Goal: Task Accomplishment & Management: Manage account settings

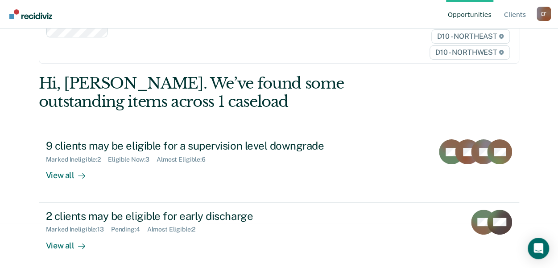
scroll to position [89, 0]
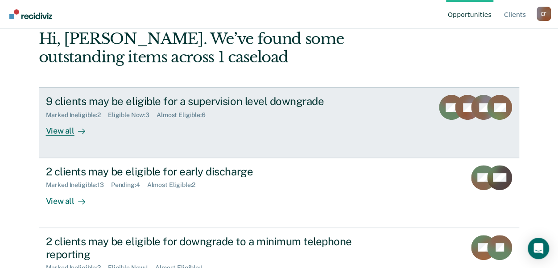
click at [58, 133] on div "View all" at bounding box center [71, 127] width 50 height 17
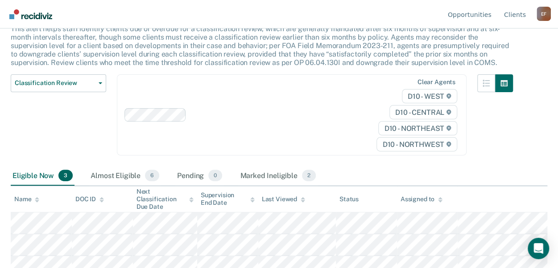
scroll to position [71, 0]
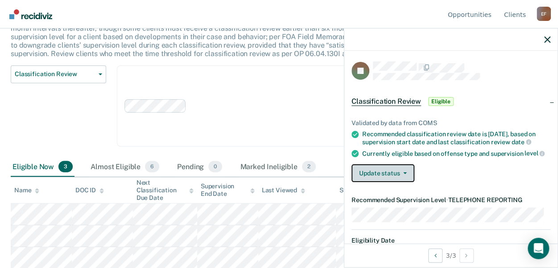
click at [376, 177] on button "Update status" at bounding box center [382, 174] width 63 height 18
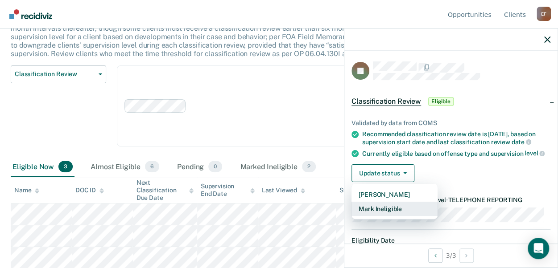
click at [388, 216] on button "Mark Ineligible" at bounding box center [394, 209] width 86 height 14
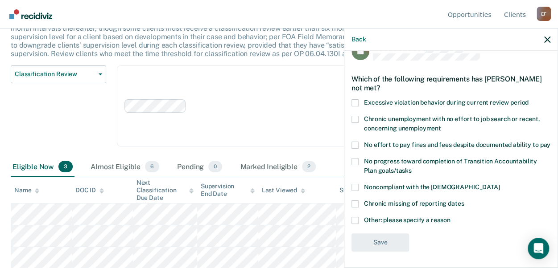
scroll to position [29, 0]
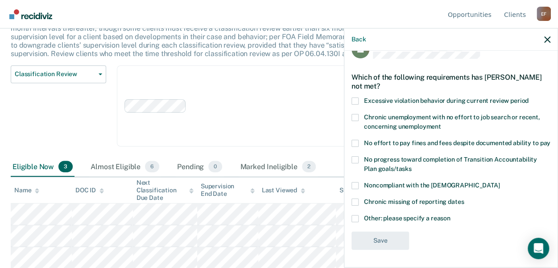
click at [355, 218] on span at bounding box center [354, 218] width 7 height 7
click at [450, 215] on input "Other: please specify a reason" at bounding box center [450, 215] width 0 height 0
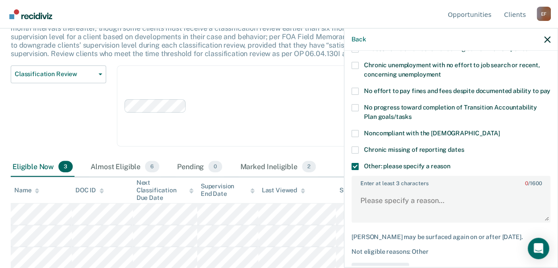
scroll to position [112, 0]
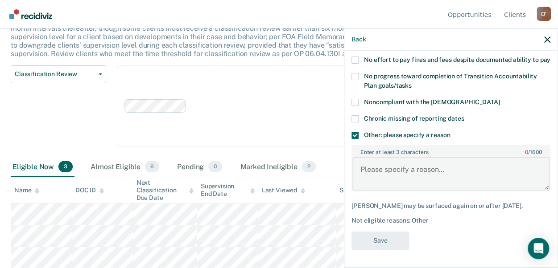
click at [383, 169] on textarea "Enter at least 3 characters 0 / 1600" at bounding box center [450, 173] width 197 height 33
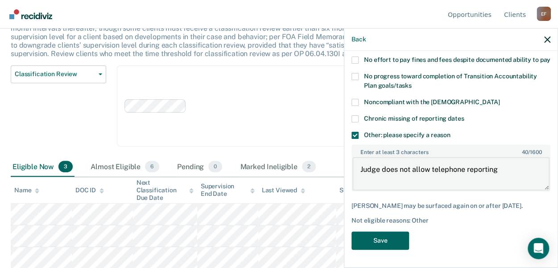
type textarea "Judge does not allow telephone reporting"
click at [378, 241] on button "Save" at bounding box center [380, 241] width 58 height 18
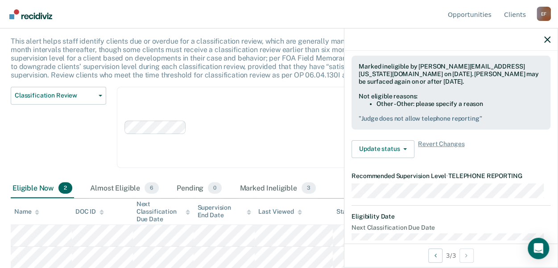
scroll to position [311, 0]
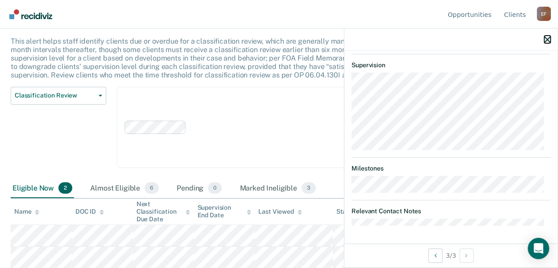
click at [549, 41] on icon "button" at bounding box center [547, 40] width 6 height 6
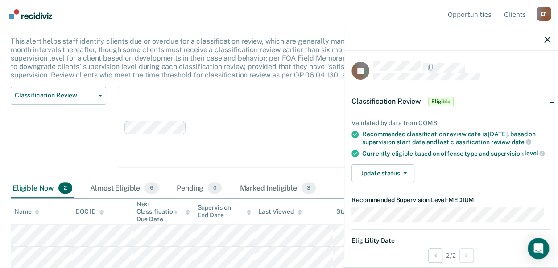
click at [436, 99] on span "Eligible" at bounding box center [440, 101] width 25 height 9
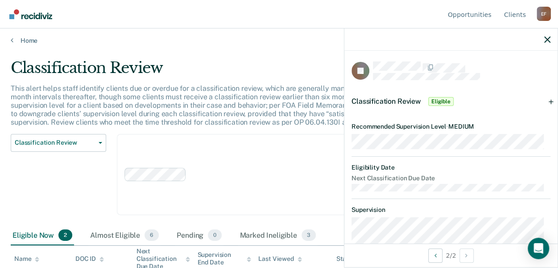
scroll to position [0, 0]
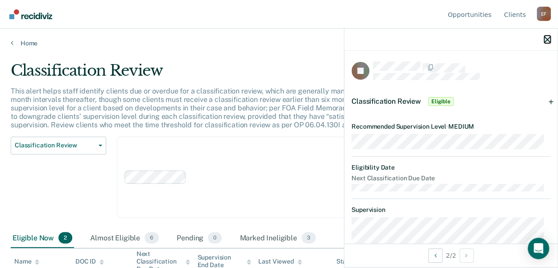
click at [545, 38] on icon "button" at bounding box center [547, 40] width 6 height 6
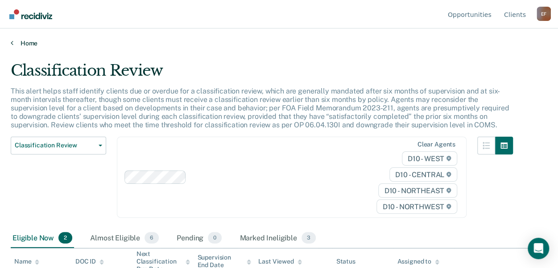
click at [12, 41] on icon at bounding box center [12, 42] width 3 height 7
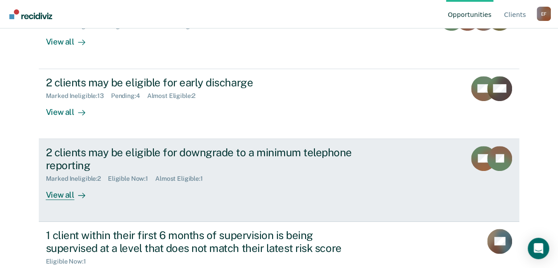
scroll to position [214, 0]
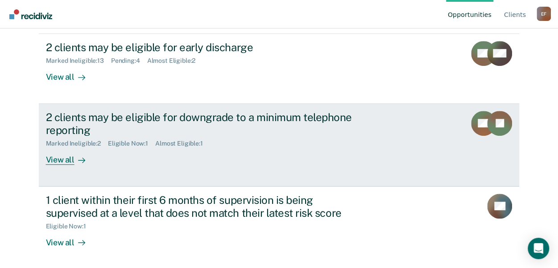
click at [58, 157] on div "View all" at bounding box center [71, 156] width 50 height 17
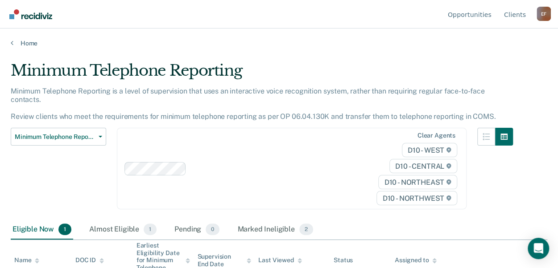
click at [14, 38] on div "Home" at bounding box center [279, 38] width 558 height 19
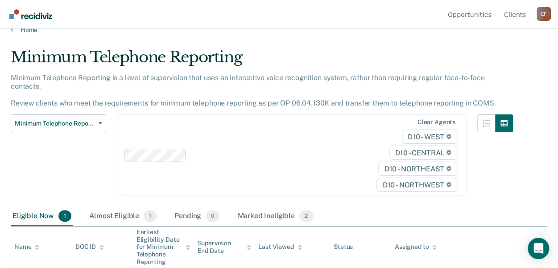
scroll to position [26, 0]
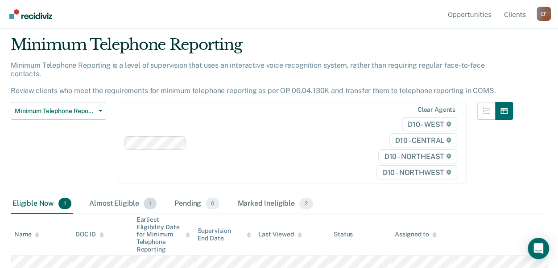
click at [111, 195] on div "Almost Eligible 1" at bounding box center [122, 204] width 71 height 20
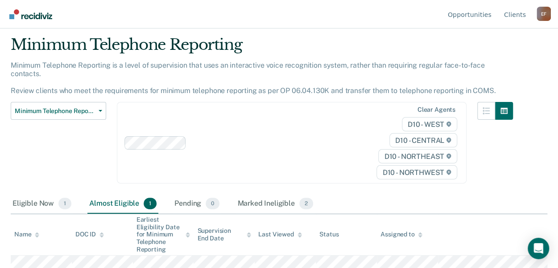
scroll to position [0, 0]
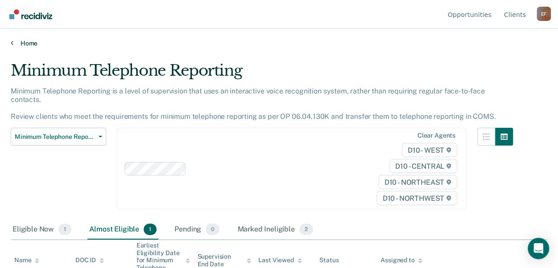
click at [12, 41] on icon at bounding box center [12, 42] width 3 height 7
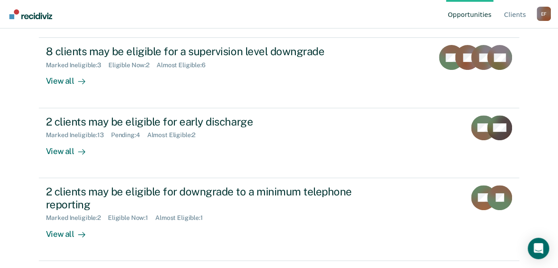
scroll to position [214, 0]
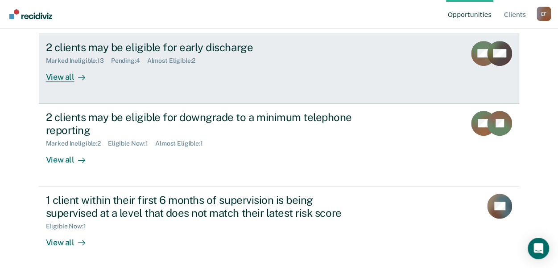
click at [57, 77] on div "View all" at bounding box center [71, 73] width 50 height 17
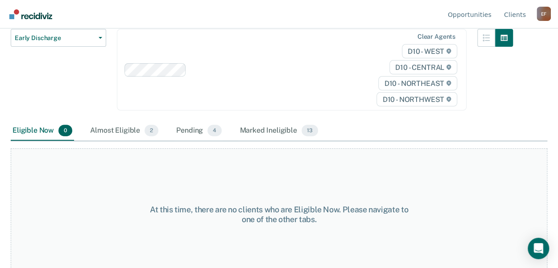
scroll to position [111, 0]
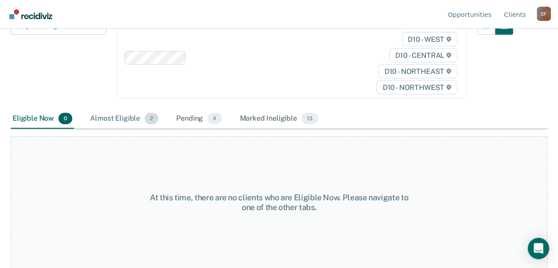
click at [120, 119] on div "Almost Eligible 2" at bounding box center [124, 119] width 72 height 20
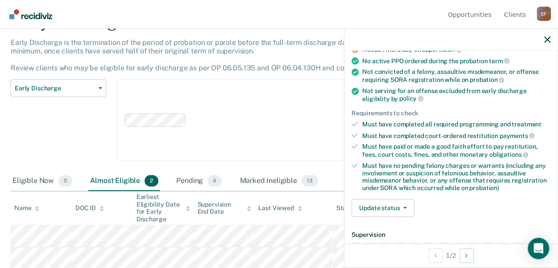
scroll to position [89, 0]
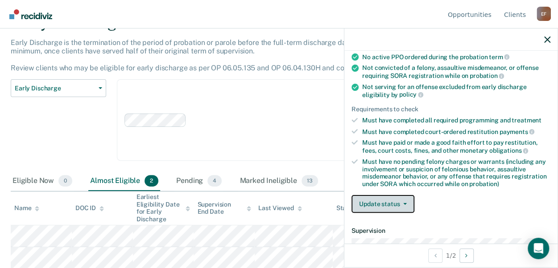
click at [404, 202] on button "Update status" at bounding box center [382, 204] width 63 height 18
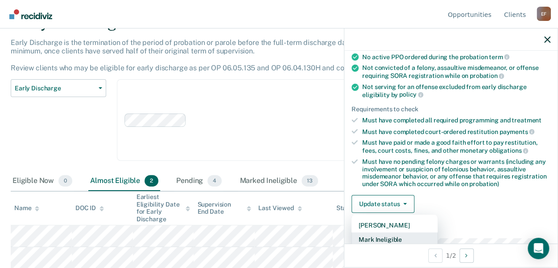
click at [402, 235] on button "Mark Ineligible" at bounding box center [394, 240] width 86 height 14
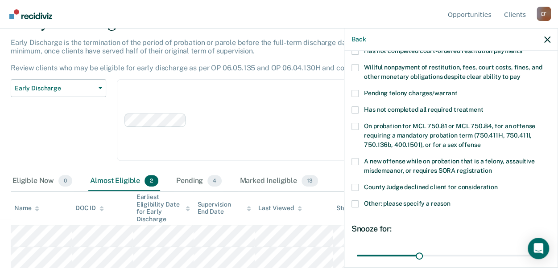
scroll to position [223, 0]
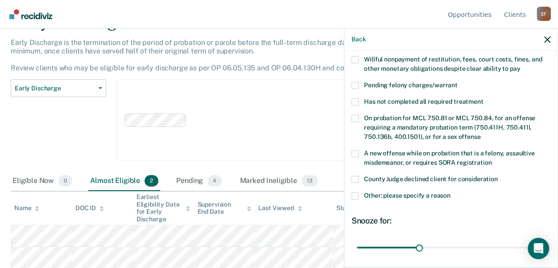
click at [357, 193] on span at bounding box center [354, 196] width 7 height 7
click at [450, 193] on input "Other: please specify a reason" at bounding box center [450, 193] width 0 height 0
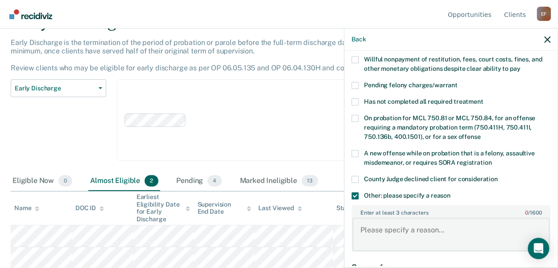
click at [416, 221] on textarea "Enter at least 3 characters 0 / 1600" at bounding box center [450, 234] width 197 height 33
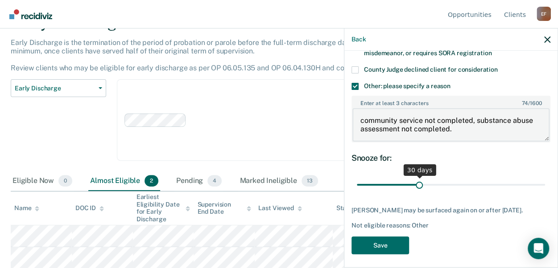
scroll to position [334, 0]
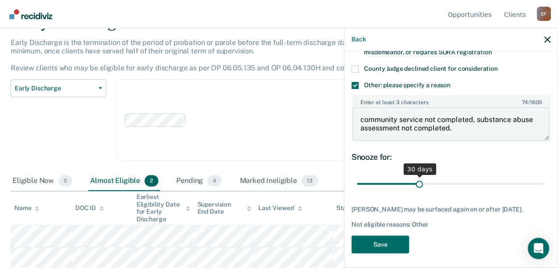
type textarea "community service not completed, substance abuse assessment not completed."
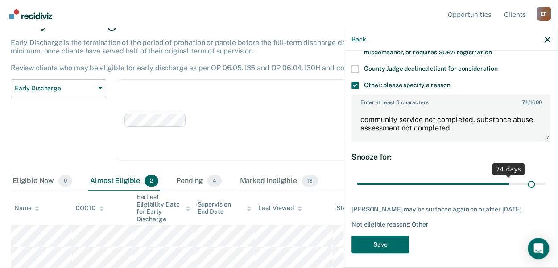
scroll to position [326, 0]
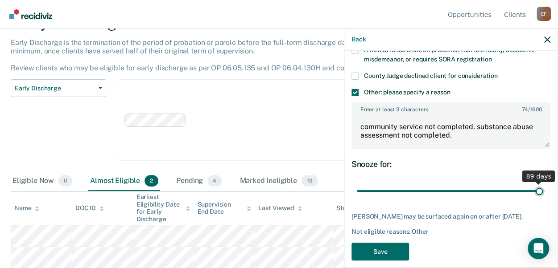
drag, startPoint x: 417, startPoint y: 172, endPoint x: 533, endPoint y: 175, distance: 116.5
type input "89"
click at [533, 183] on input "range" at bounding box center [451, 191] width 188 height 16
click at [374, 243] on button "Save" at bounding box center [380, 252] width 58 height 18
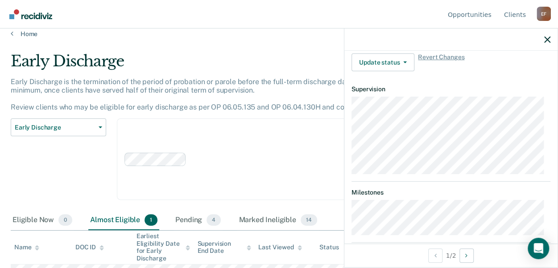
scroll to position [0, 0]
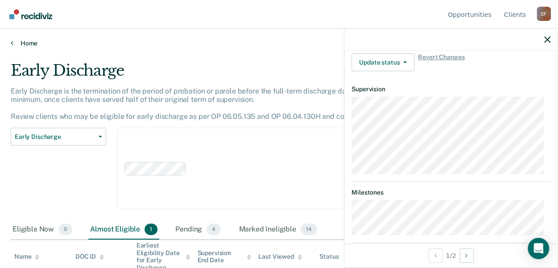
click at [12, 42] on icon at bounding box center [12, 42] width 3 height 7
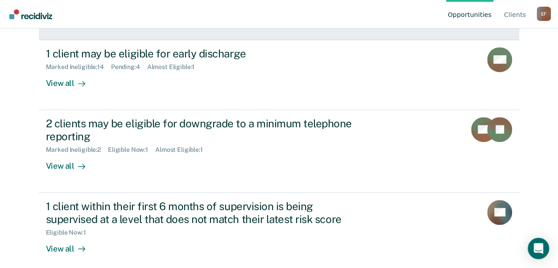
scroll to position [214, 0]
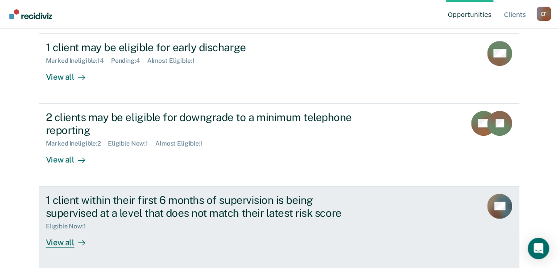
click at [55, 240] on div "View all" at bounding box center [71, 239] width 50 height 17
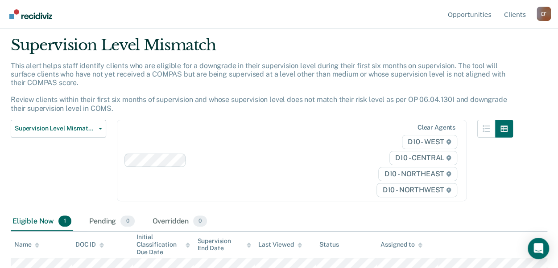
scroll to position [37, 0]
